Goal: Information Seeking & Learning: Learn about a topic

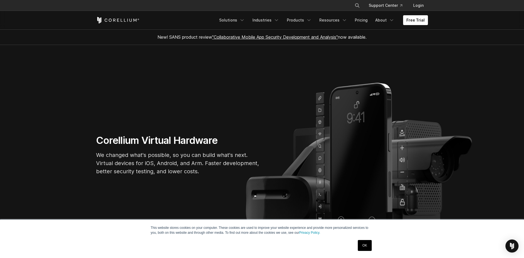
click at [370, 246] on link "OK" at bounding box center [365, 245] width 14 height 11
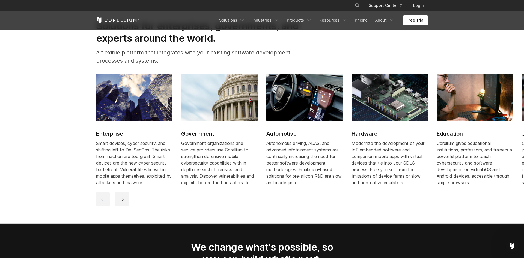
scroll to position [501, 0]
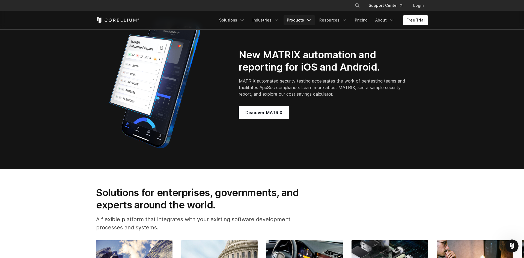
click at [306, 21] on link "Products" at bounding box center [298, 20] width 31 height 10
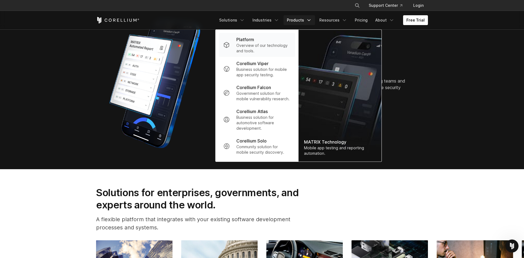
click at [269, 46] on p "Overview of our technology and tools." at bounding box center [263, 48] width 54 height 11
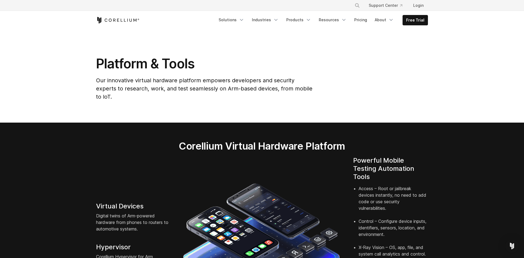
scroll to position [56, 0]
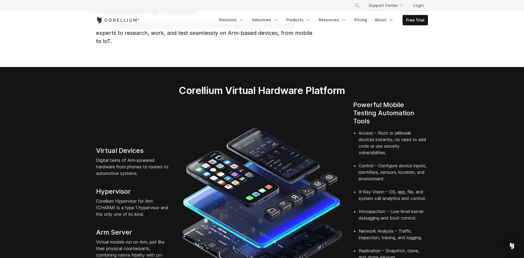
click at [183, 86] on h2 "Corellium Virtual Hardware Platform" at bounding box center [261, 91] width 217 height 12
click at [274, 90] on div "Corellium Virtual Hardware Platform" at bounding box center [262, 93] width 228 height 16
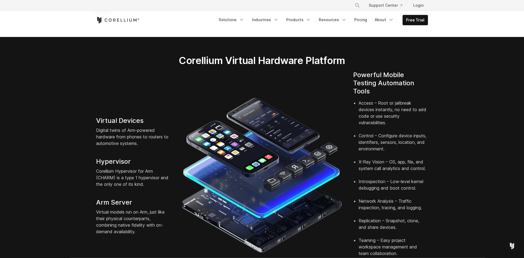
scroll to position [0, 0]
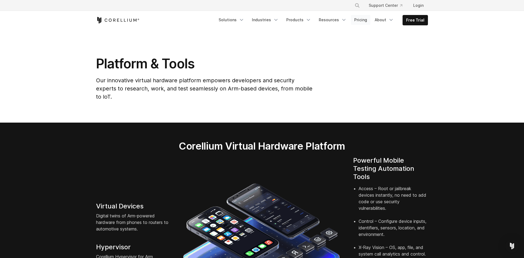
click at [363, 18] on link "Pricing" at bounding box center [360, 20] width 19 height 10
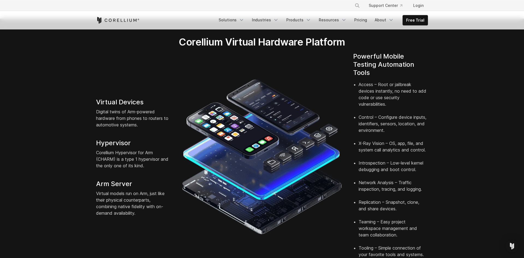
scroll to position [92, 0]
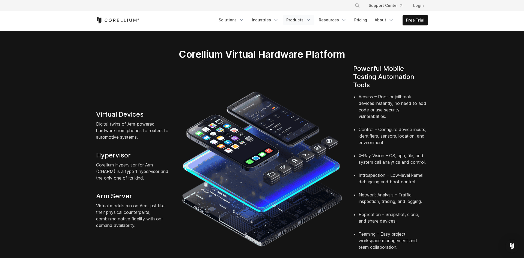
click at [303, 22] on link "Products" at bounding box center [298, 20] width 31 height 10
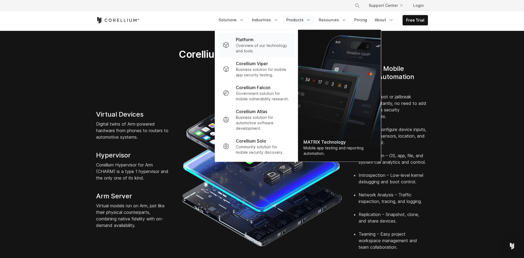
click at [256, 45] on p "Overview of our technology and tools." at bounding box center [263, 48] width 54 height 11
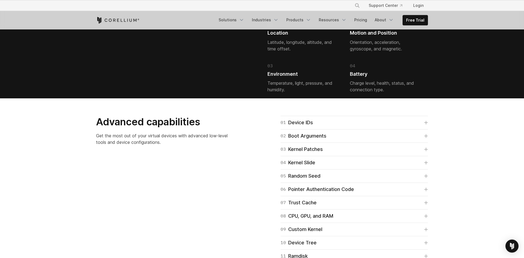
scroll to position [1274, 0]
